Goal: Task Accomplishment & Management: Complete application form

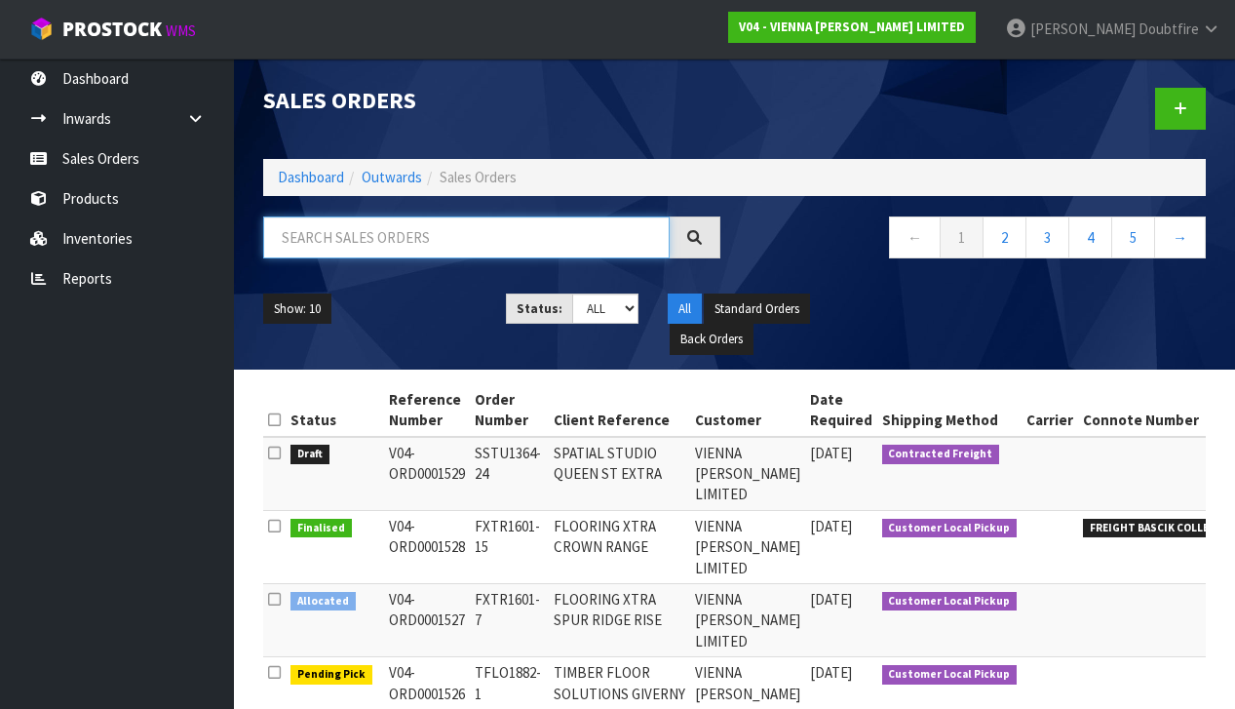
click at [335, 241] on input "text" at bounding box center [466, 237] width 406 height 42
type input "[PERSON_NAME]"
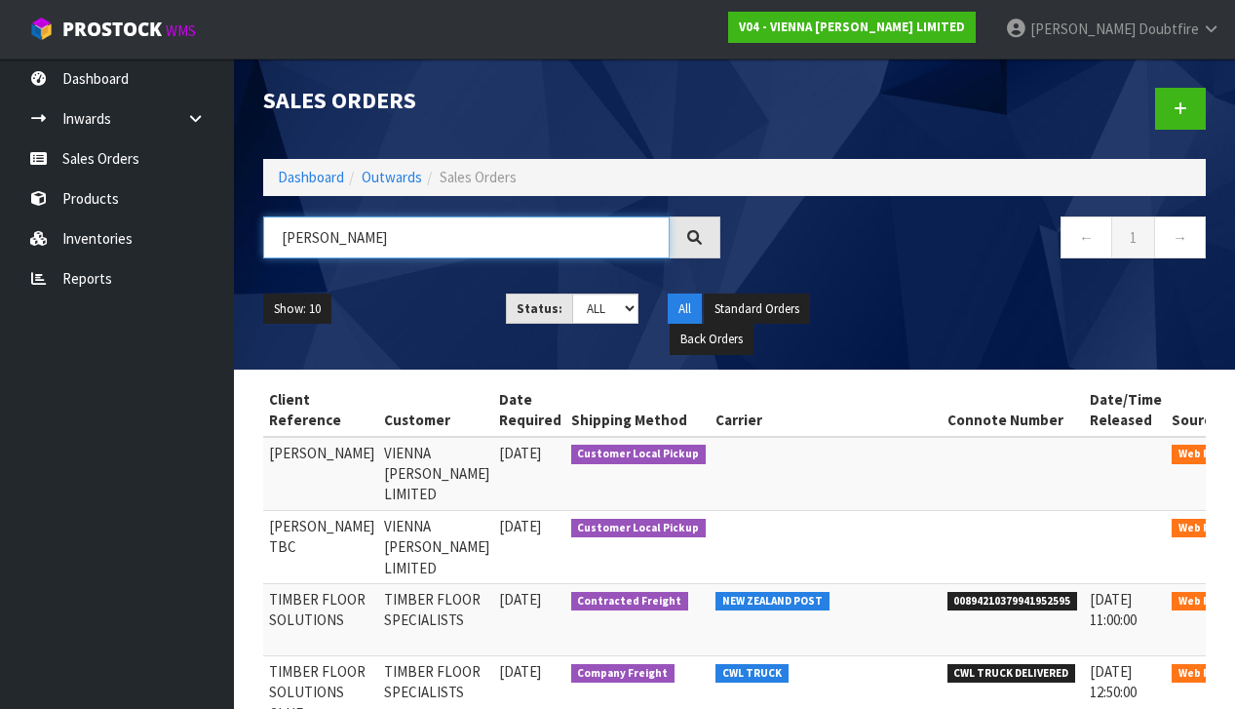
scroll to position [0, 258]
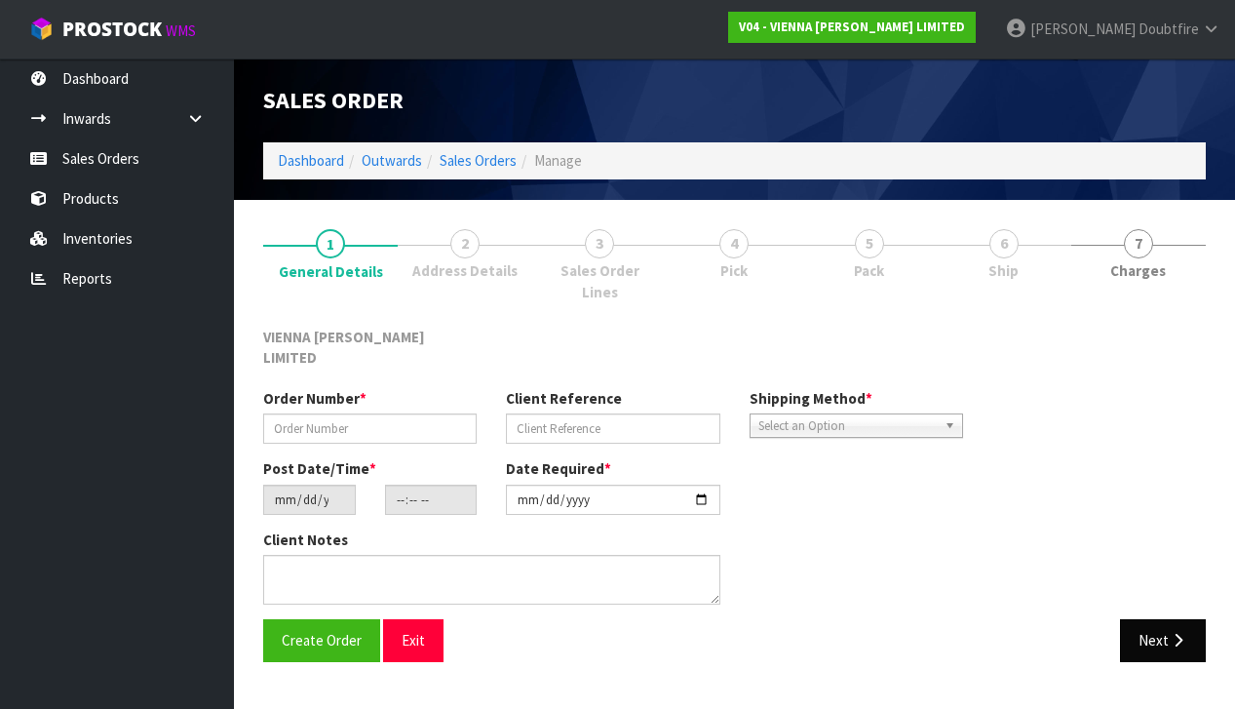
type input "SMEA1836-1"
type input "[PERSON_NAME] TBC"
type input "2025-09-01"
type input "11:22:00.000"
type input "[DATE]"
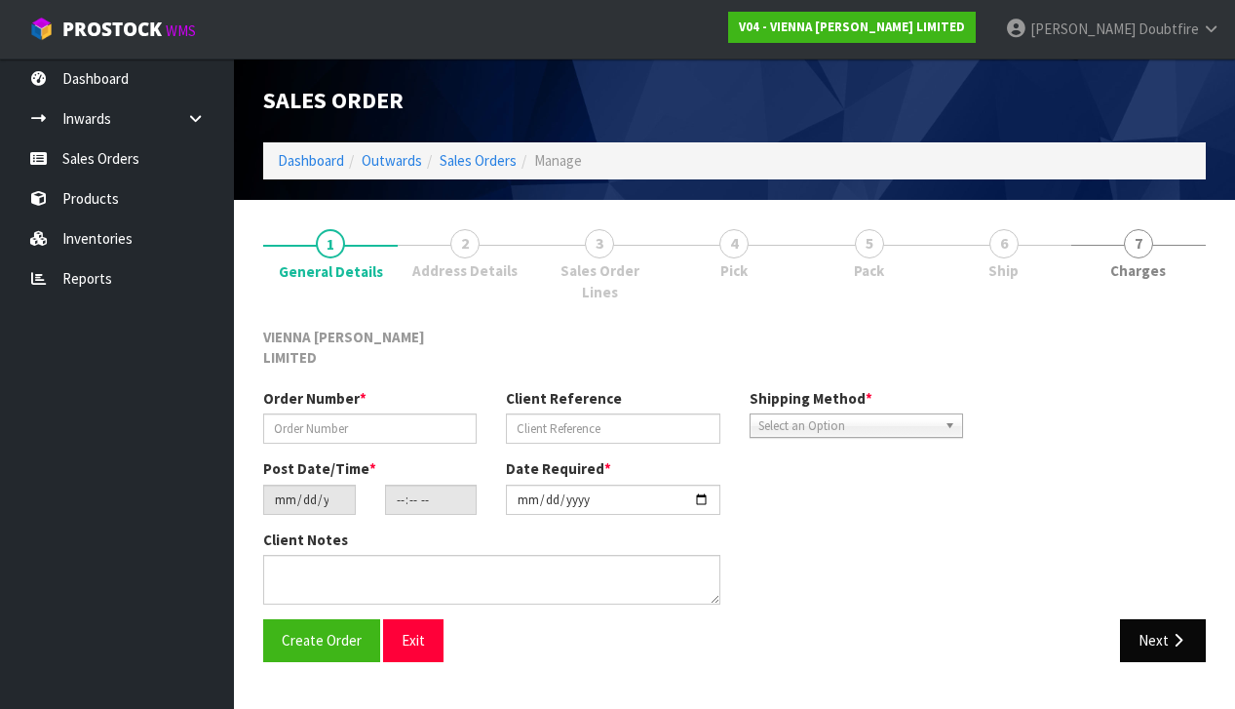
type textarea "[PERSON_NAME]"
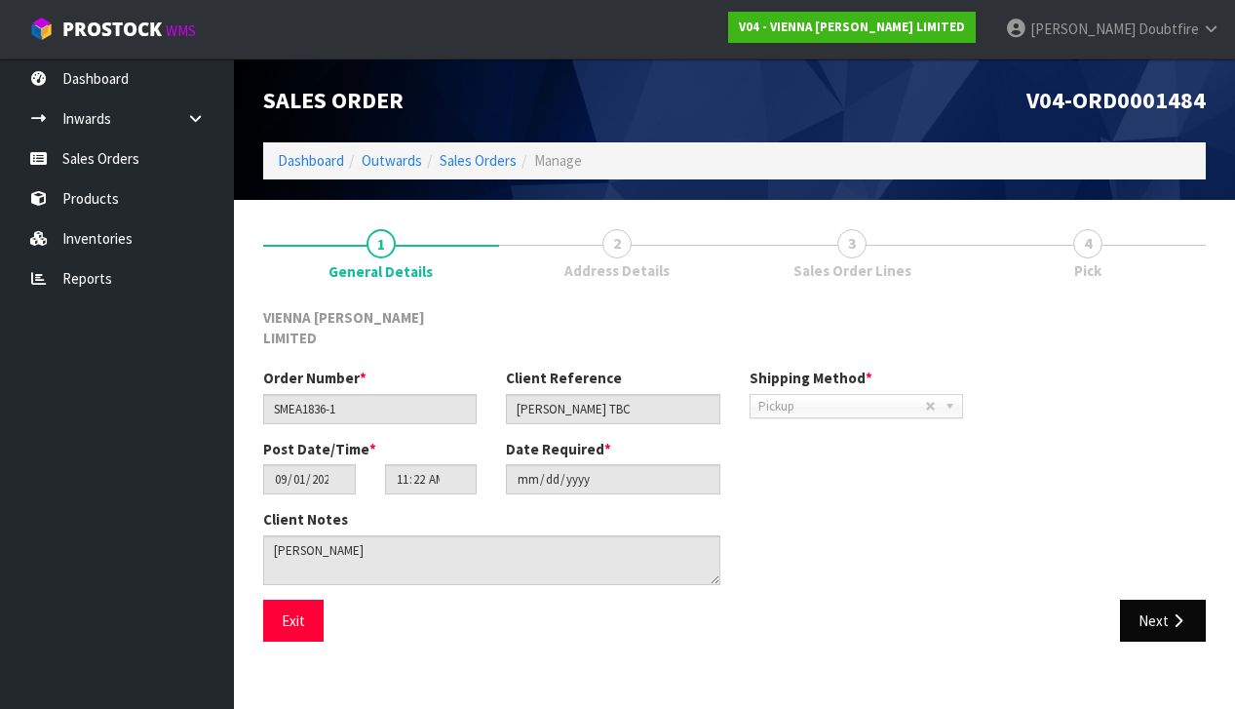
click at [1163, 608] on button "Next" at bounding box center [1163, 620] width 86 height 42
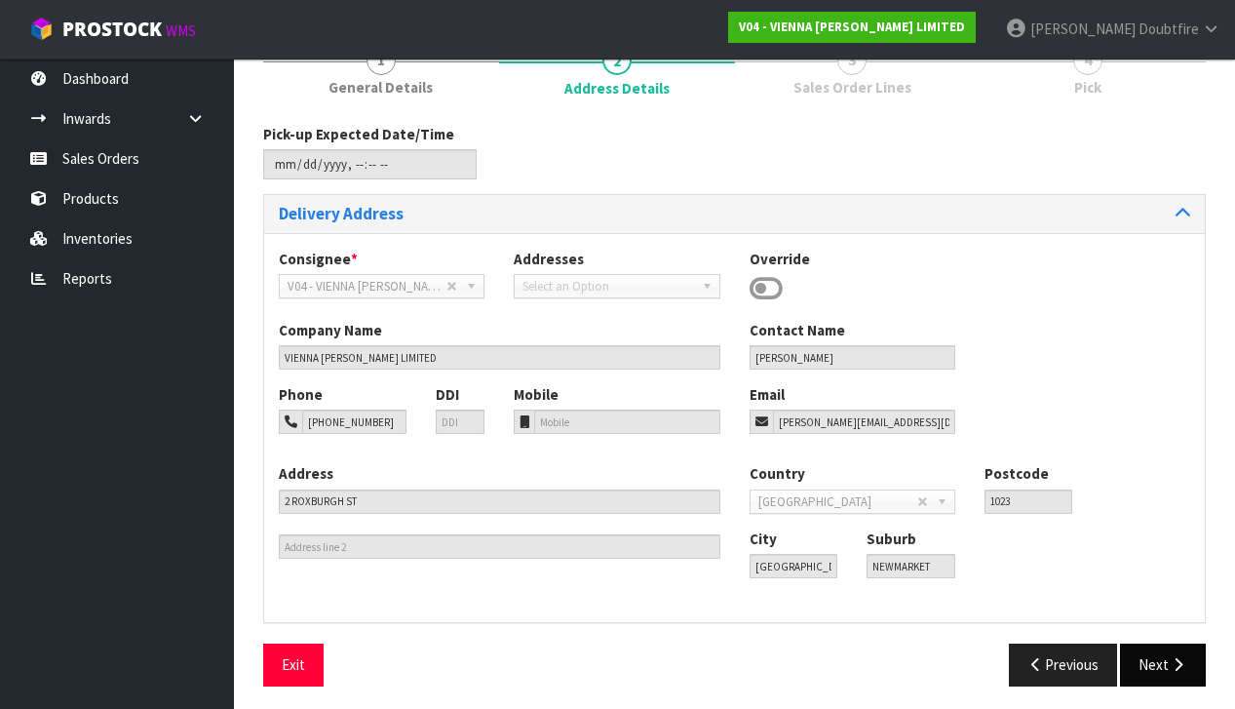
scroll to position [182, 0]
click at [1169, 653] on button "Next" at bounding box center [1163, 665] width 86 height 42
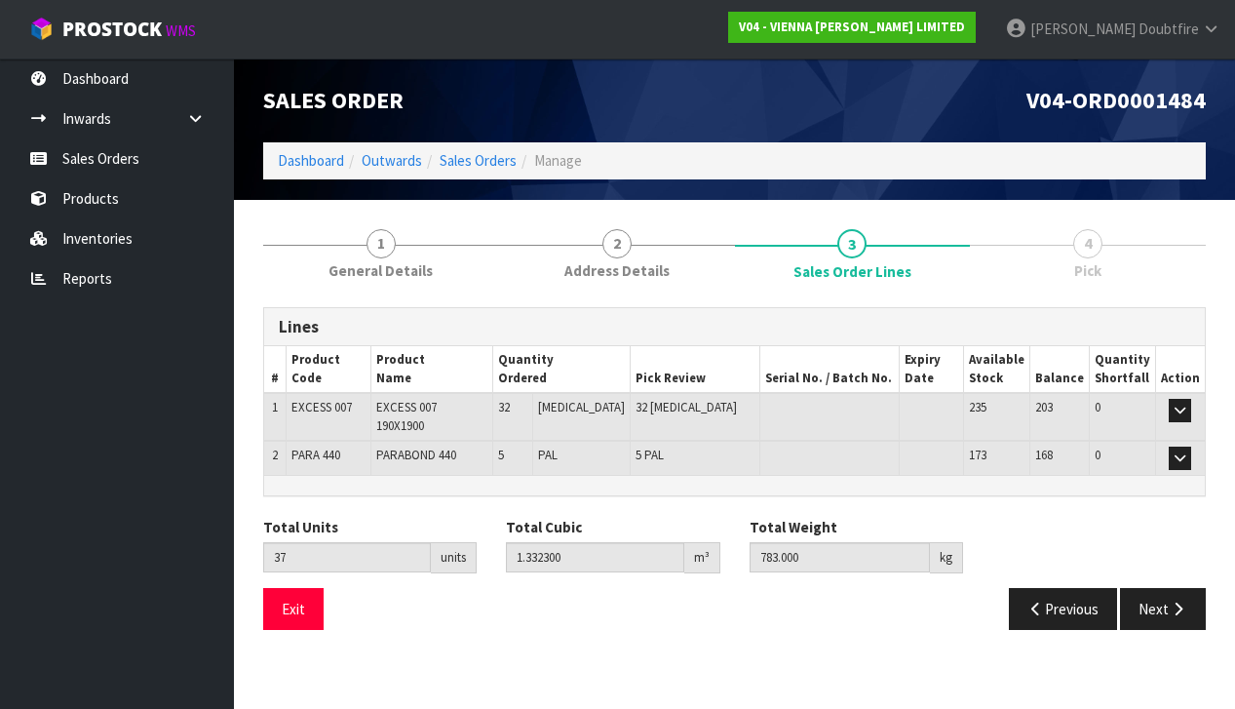
scroll to position [0, 0]
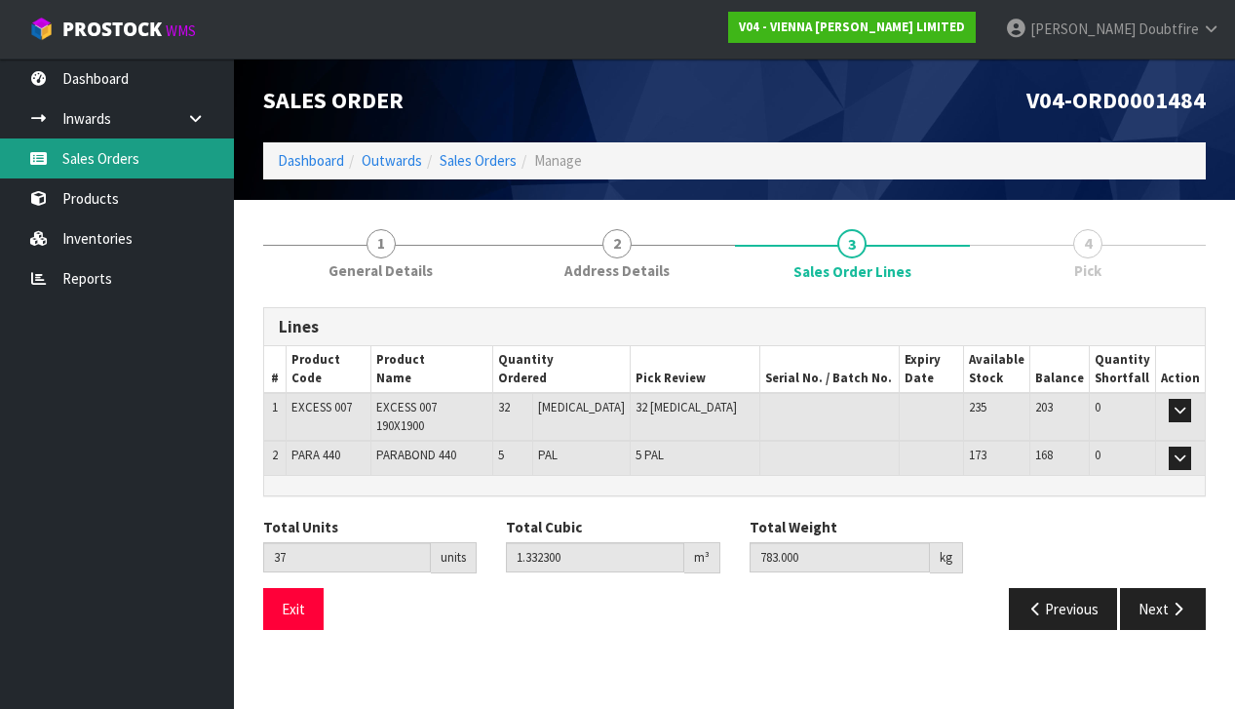
click at [103, 166] on link "Sales Orders" at bounding box center [117, 158] width 234 height 40
